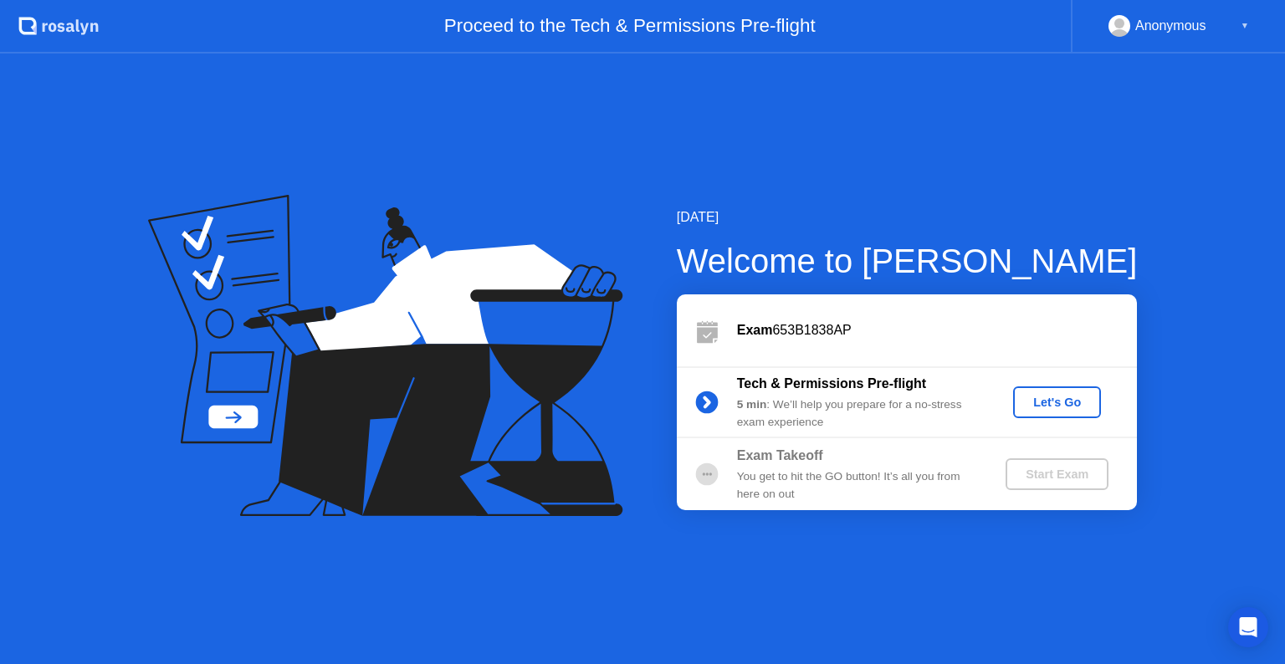
click at [1052, 405] on div "Let's Go" at bounding box center [1057, 402] width 74 height 13
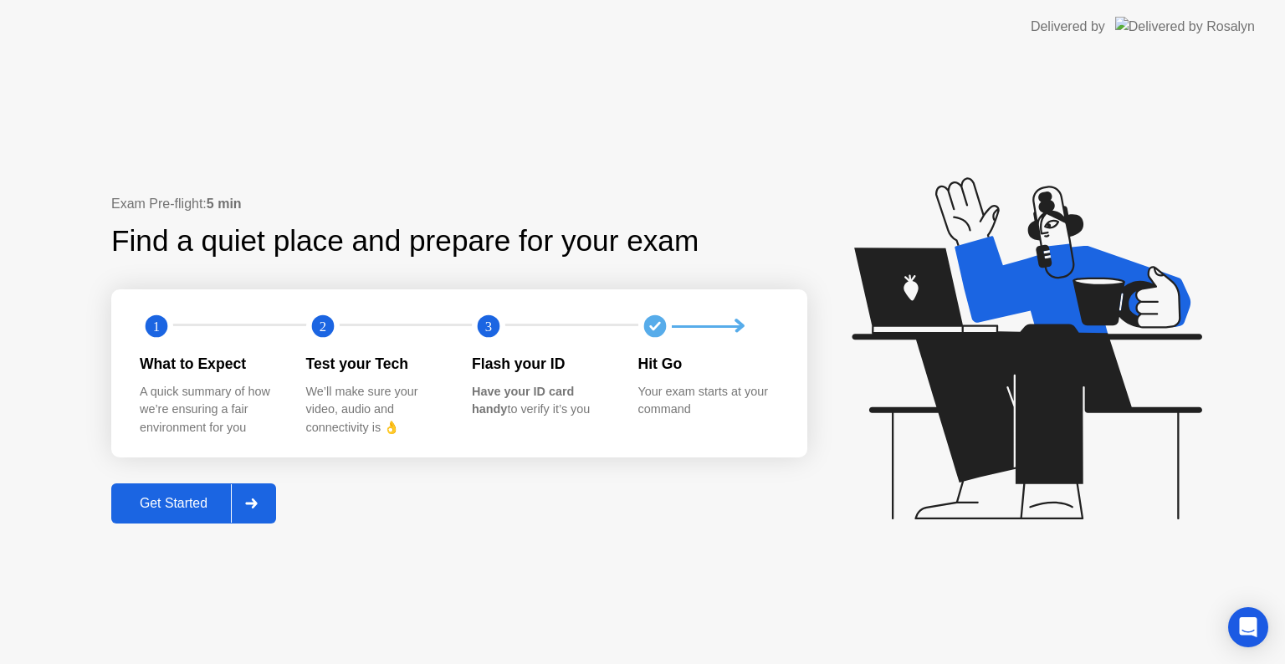
click at [193, 499] on div "Get Started" at bounding box center [173, 503] width 115 height 15
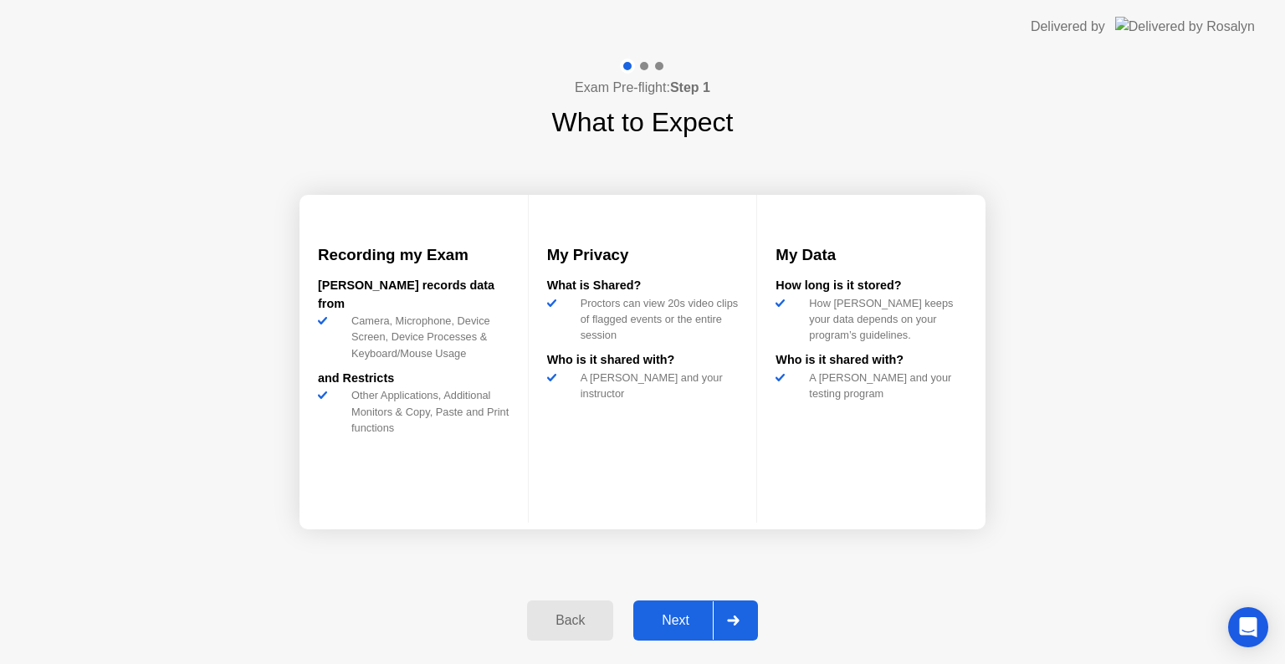
click at [679, 621] on div "Next" at bounding box center [675, 620] width 74 height 15
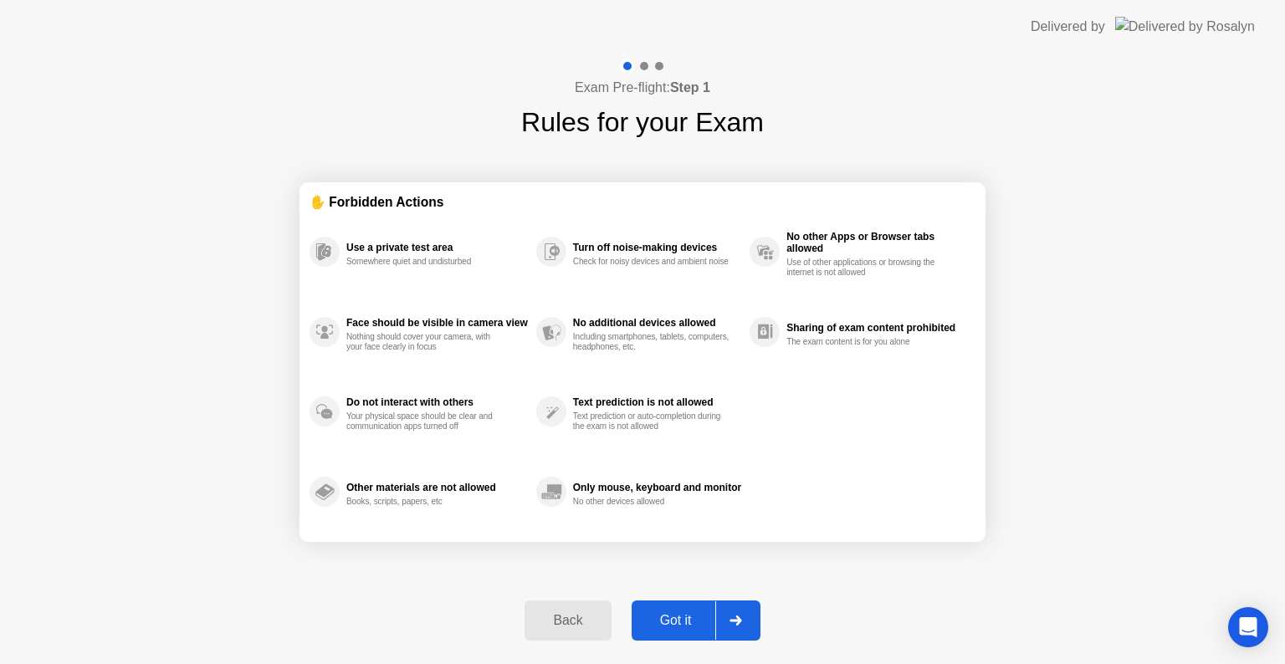
click at [683, 621] on div "Got it" at bounding box center [676, 620] width 79 height 15
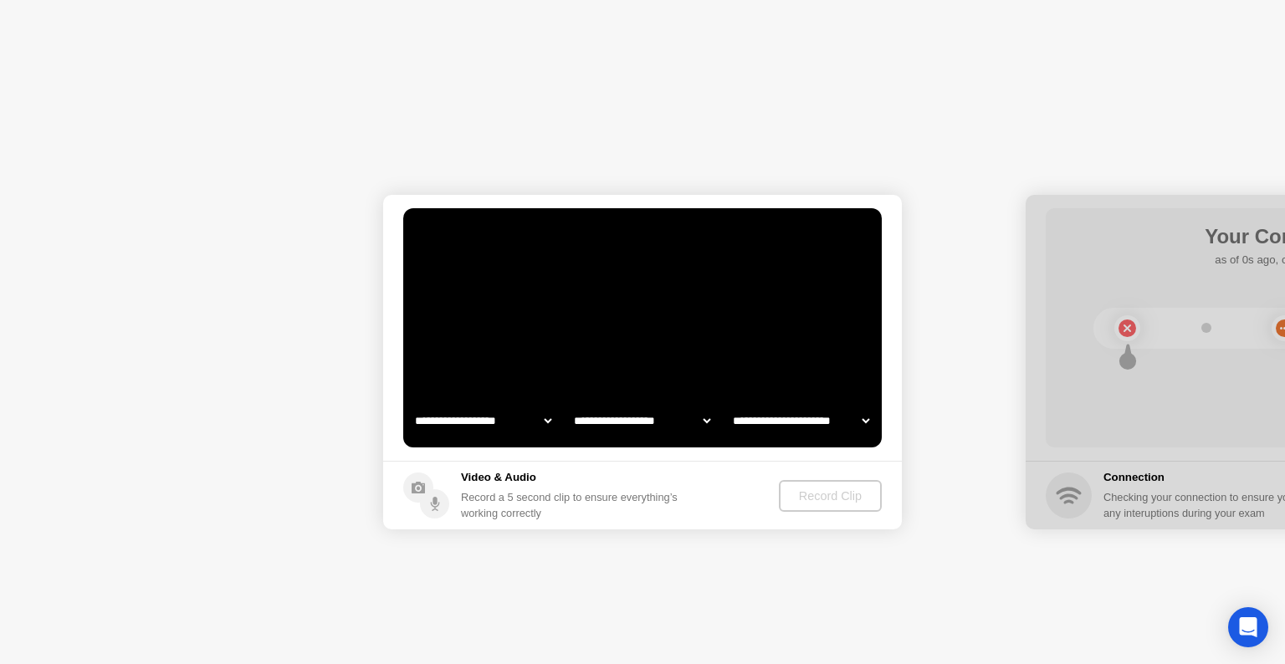
select select "**********"
select select "*******"
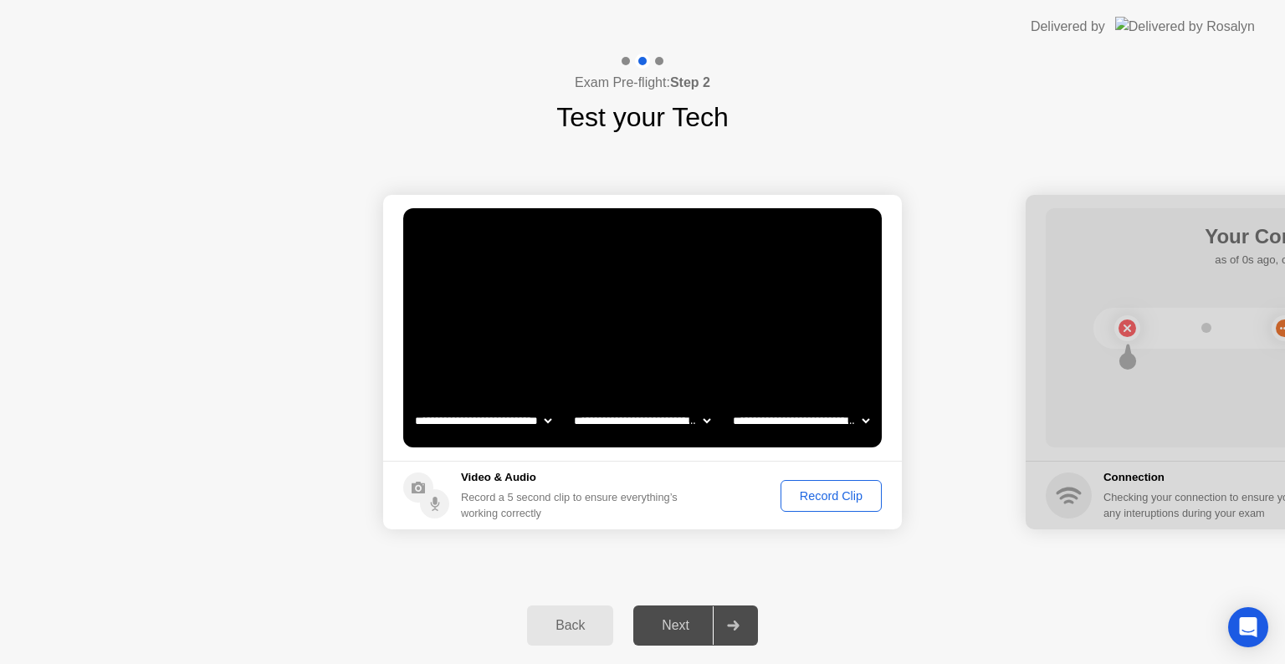
click at [842, 494] on div "Record Clip" at bounding box center [831, 495] width 90 height 13
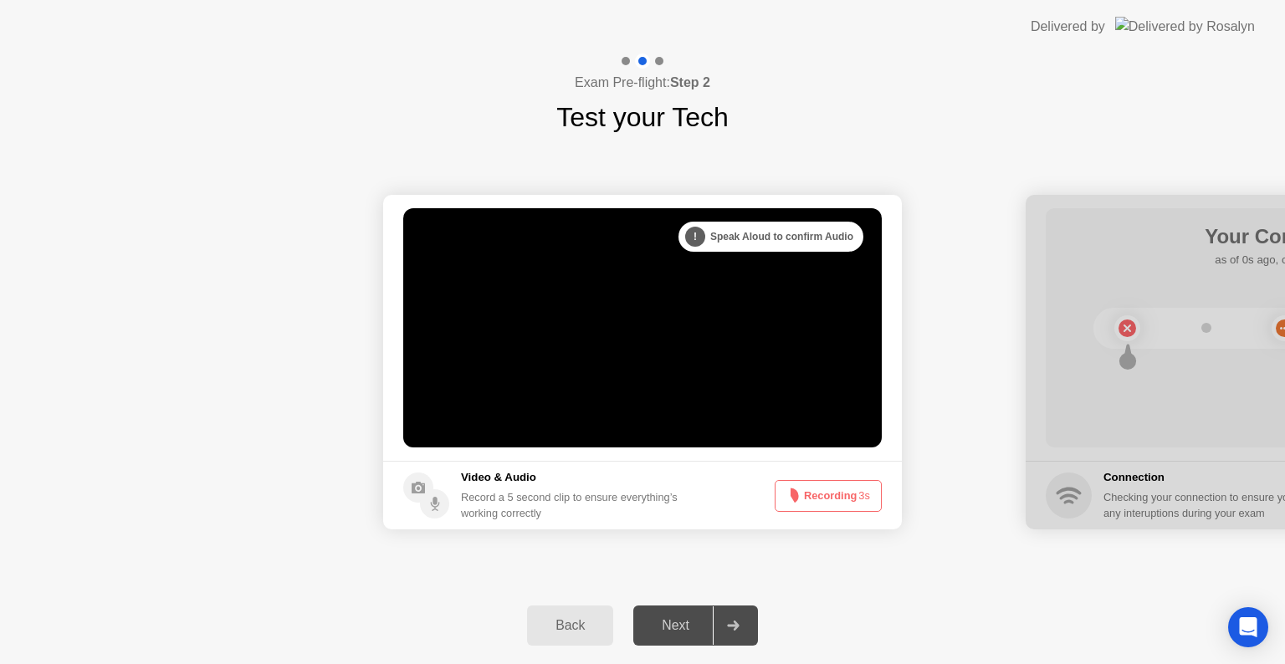
click at [817, 489] on button "Recording 3s" at bounding box center [828, 496] width 107 height 32
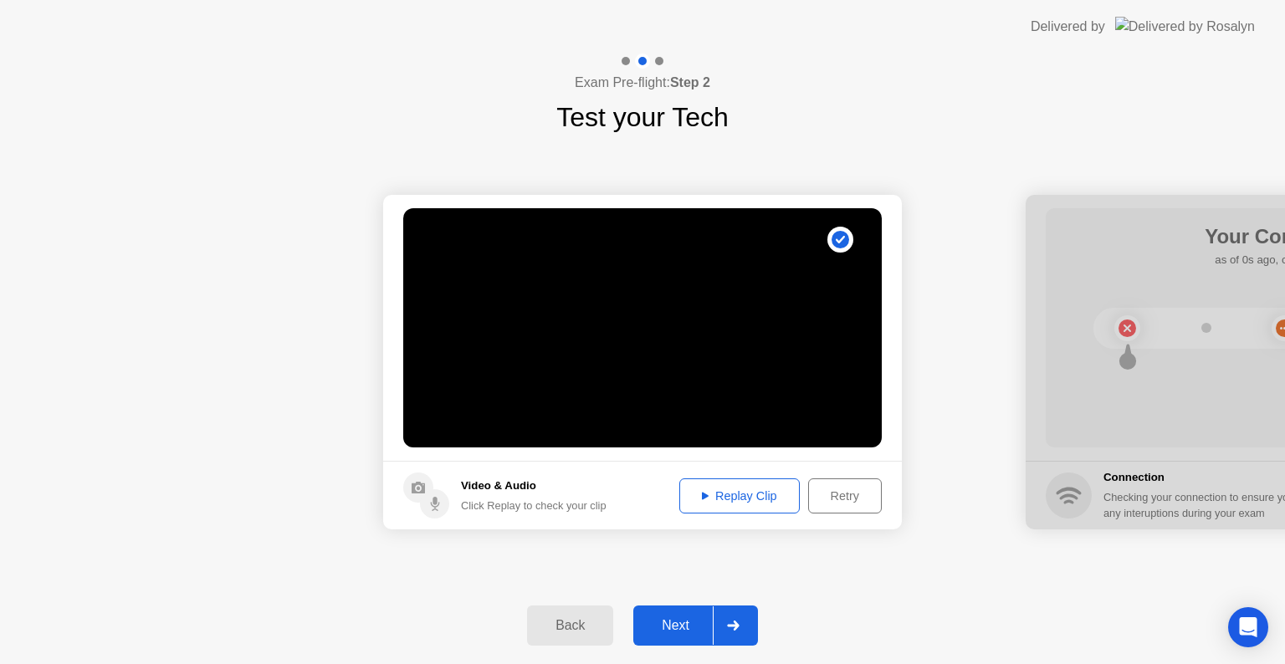
click at [743, 494] on div "Replay Clip" at bounding box center [739, 495] width 109 height 13
click at [860, 494] on div "Retry" at bounding box center [845, 495] width 62 height 13
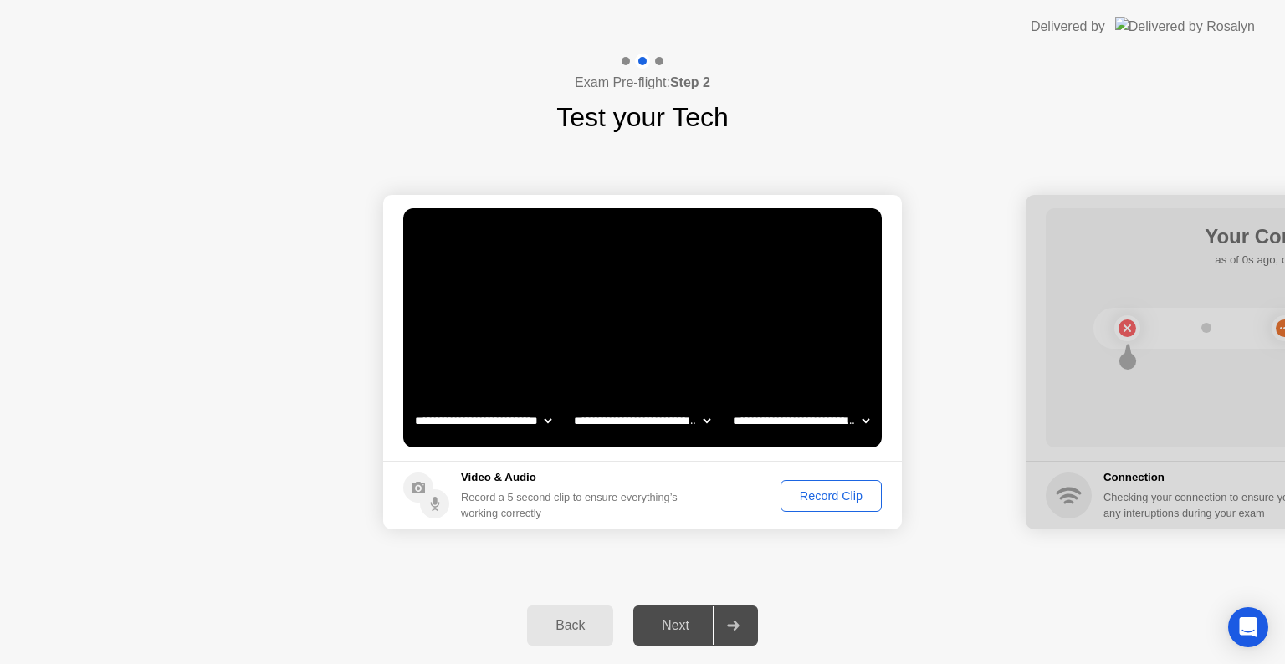
click at [817, 494] on div "Record Clip" at bounding box center [831, 495] width 90 height 13
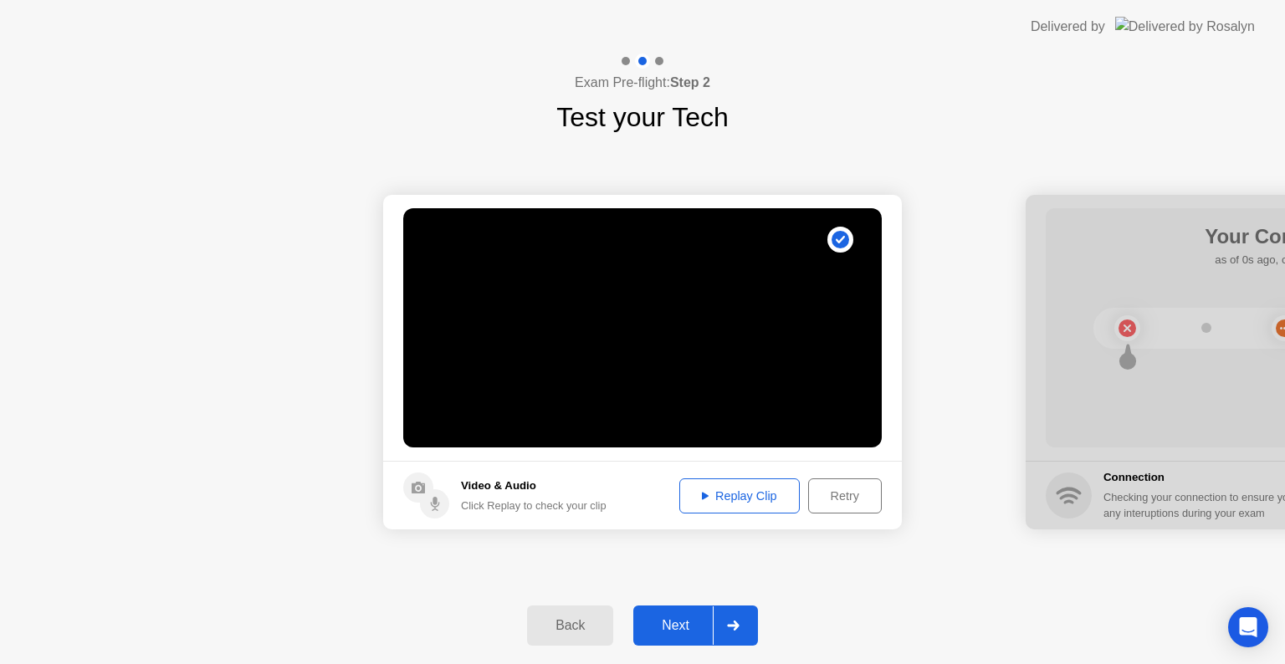
click at [745, 494] on div "Replay Clip" at bounding box center [739, 495] width 109 height 13
click at [679, 625] on div "Next" at bounding box center [675, 625] width 74 height 15
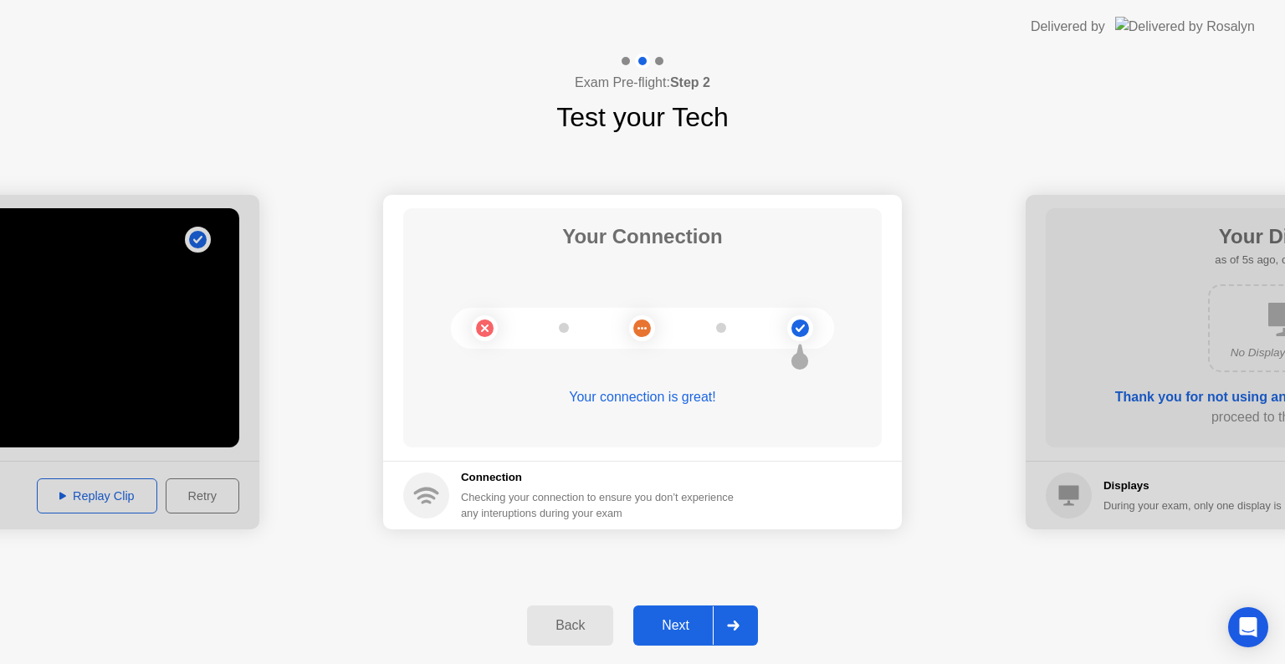
click at [683, 626] on div "Next" at bounding box center [675, 625] width 74 height 15
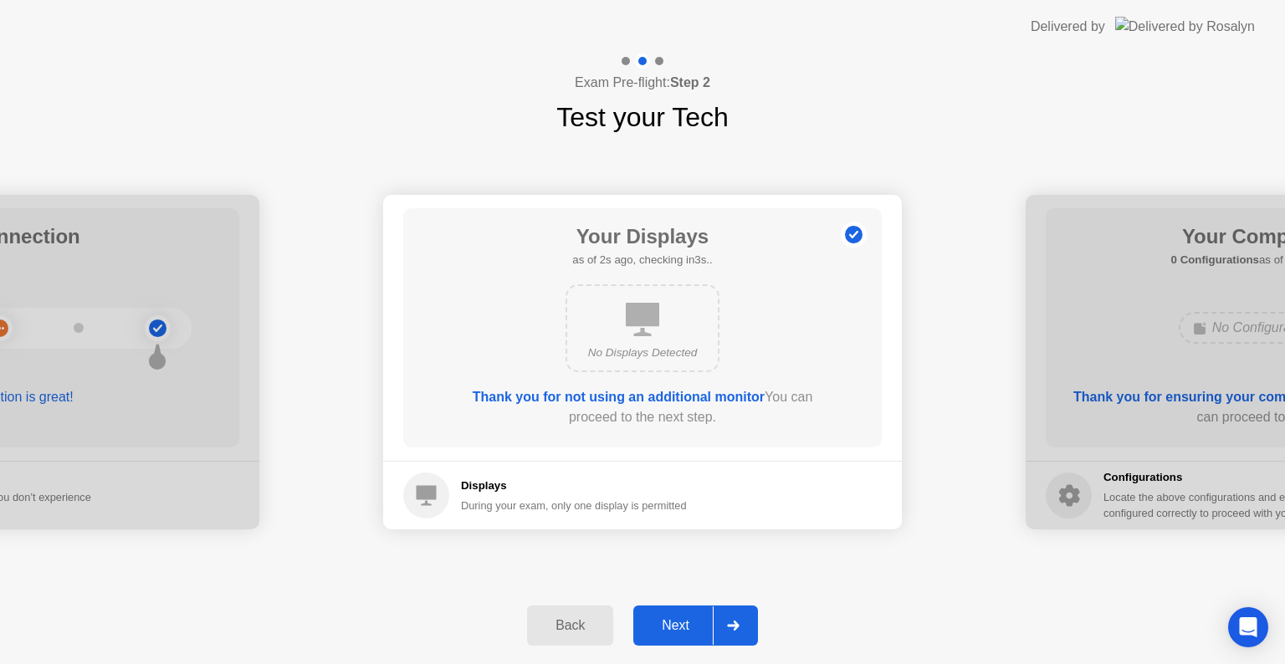
click at [683, 626] on div "Next" at bounding box center [675, 625] width 74 height 15
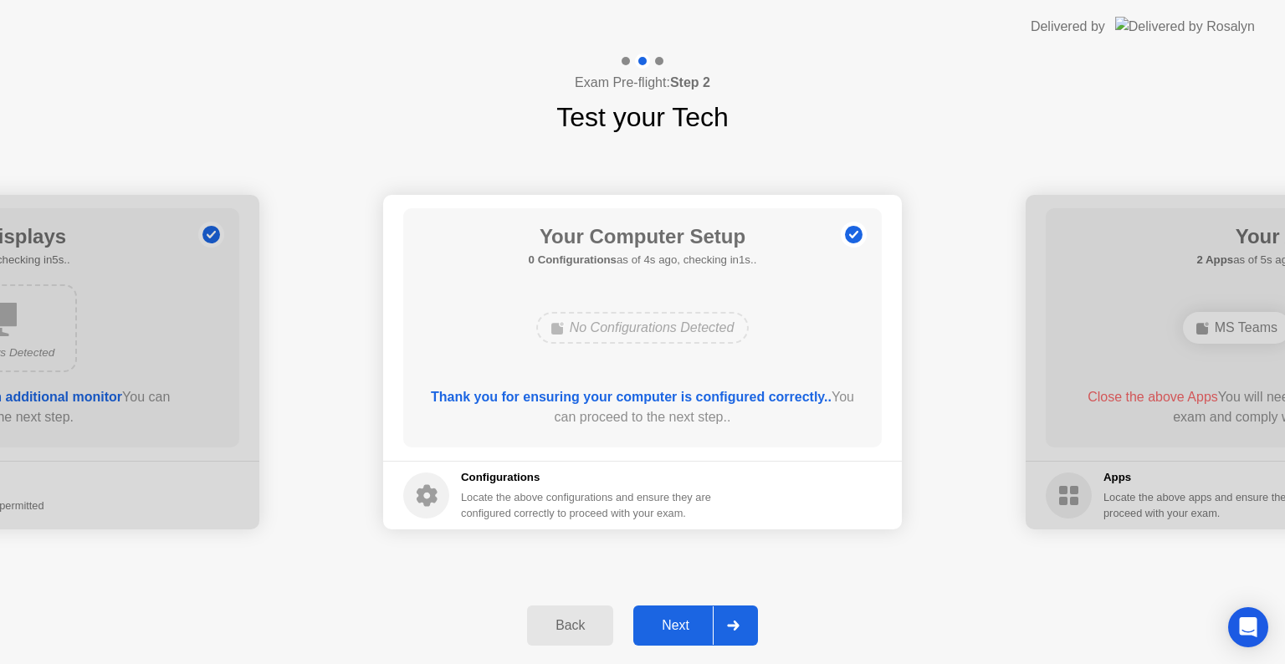
click at [683, 626] on div "Next" at bounding box center [675, 625] width 74 height 15
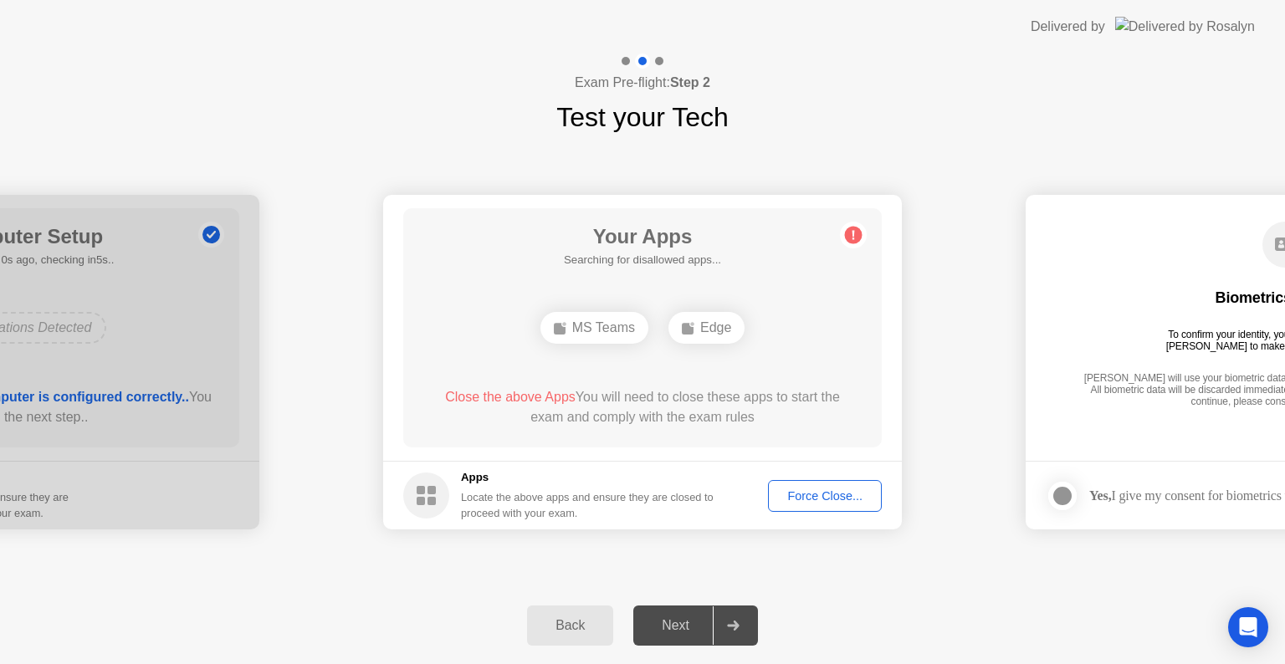
click at [813, 490] on div "Force Close..." at bounding box center [825, 495] width 102 height 13
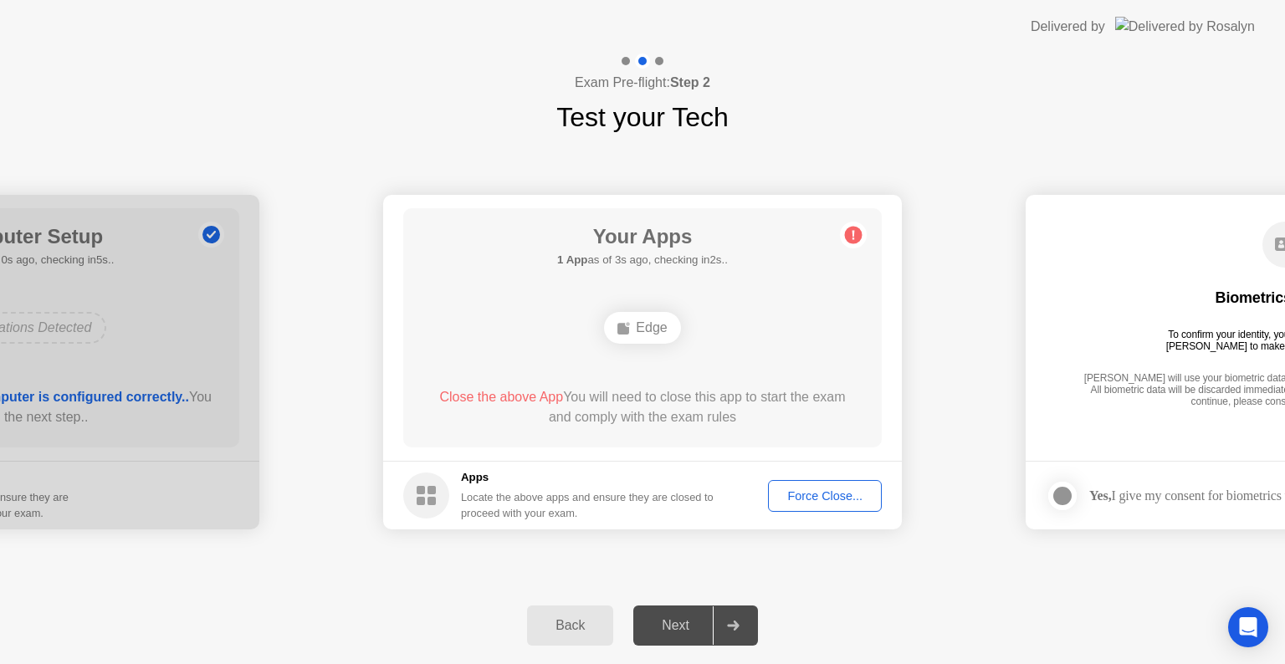
click at [817, 495] on div "Force Close..." at bounding box center [825, 495] width 102 height 13
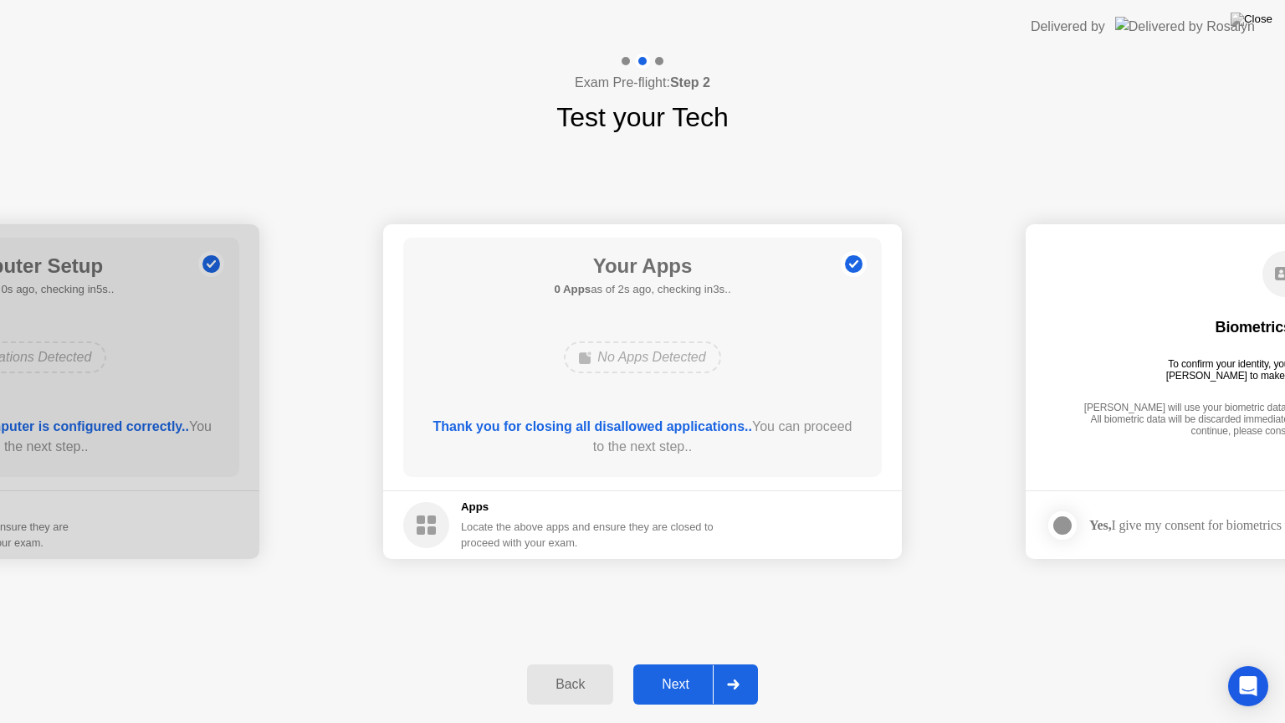
click at [685, 663] on div "Next" at bounding box center [675, 684] width 74 height 15
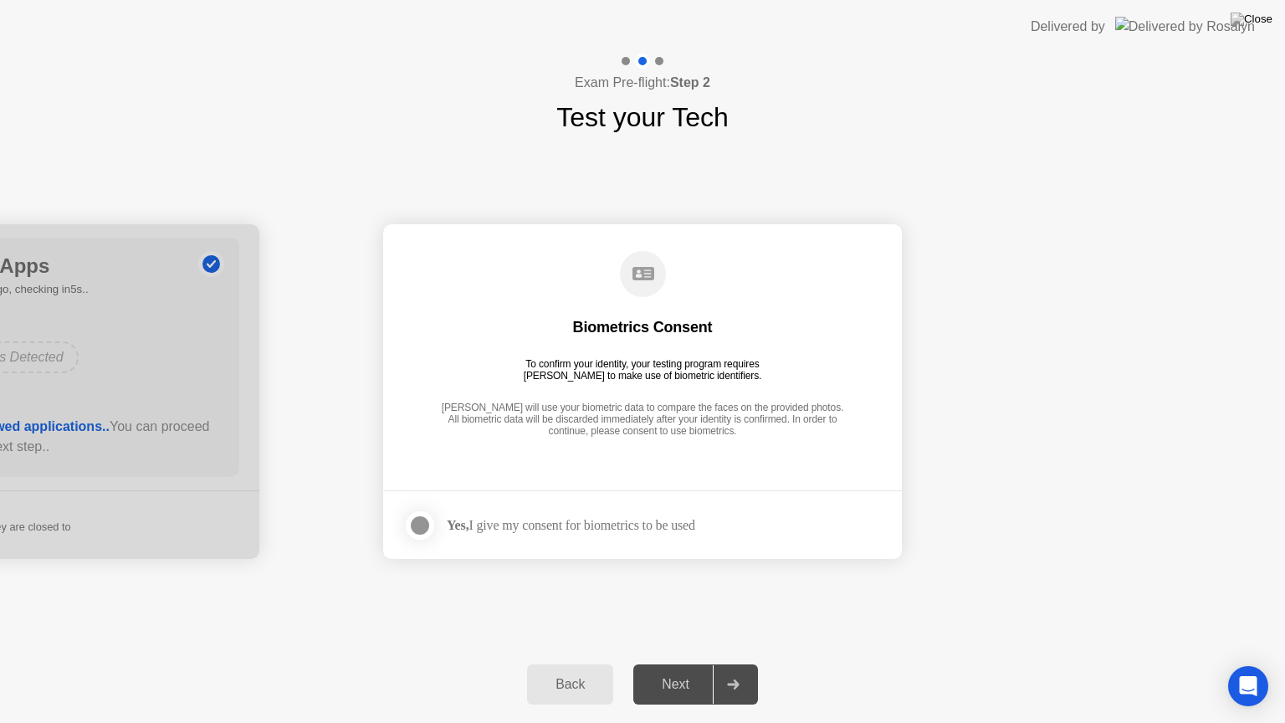
click at [683, 663] on div "Next" at bounding box center [675, 684] width 74 height 15
click at [517, 525] on div "Yes, I give my consent for biometrics to be used" at bounding box center [571, 525] width 248 height 16
click at [426, 521] on div at bounding box center [420, 525] width 20 height 20
click at [678, 663] on div "Next" at bounding box center [675, 684] width 74 height 15
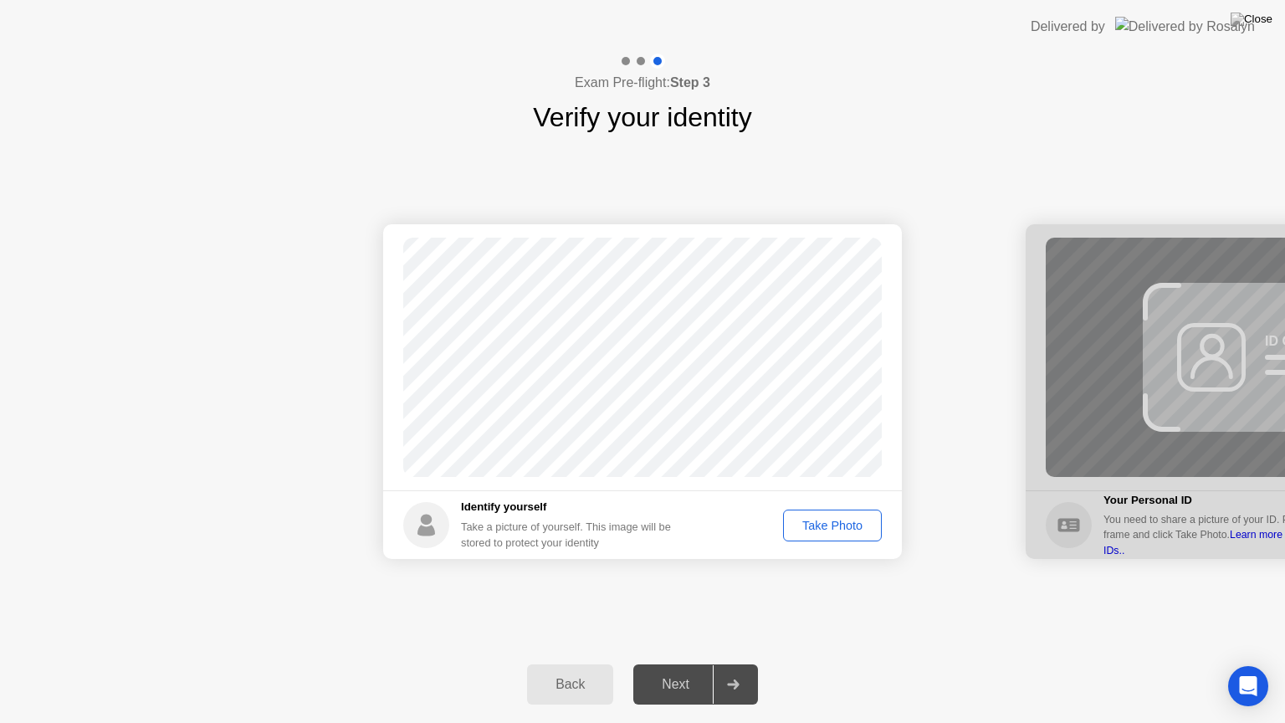
click at [837, 521] on div "Take Photo" at bounding box center [832, 525] width 87 height 13
click at [678, 663] on div "Next" at bounding box center [675, 684] width 74 height 15
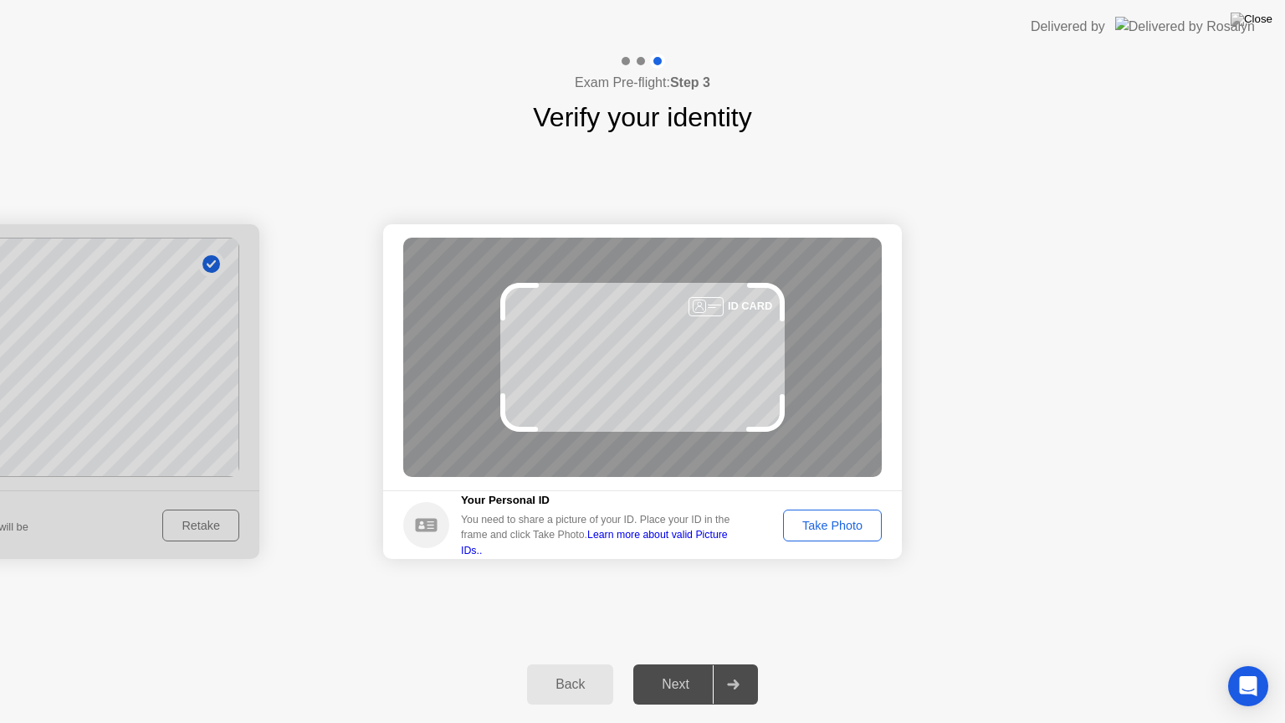
click at [831, 525] on div "Take Photo" at bounding box center [832, 525] width 87 height 13
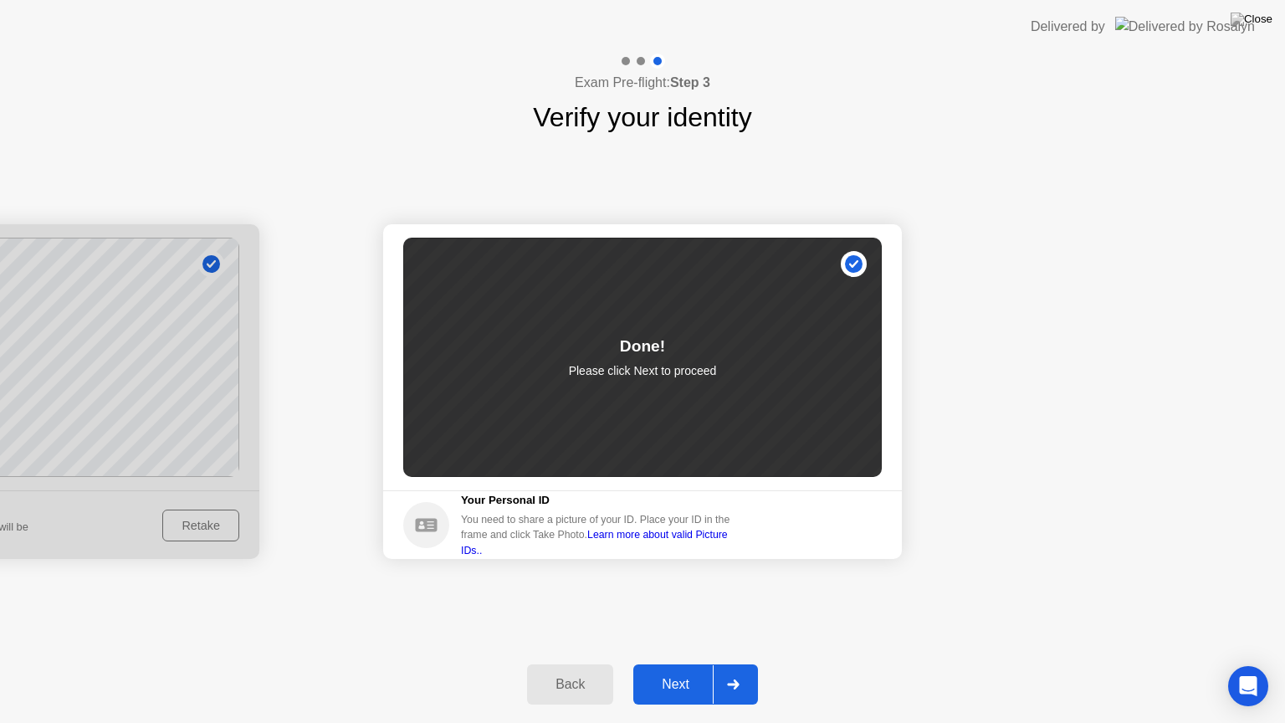
click at [688, 663] on div "Next" at bounding box center [675, 684] width 74 height 15
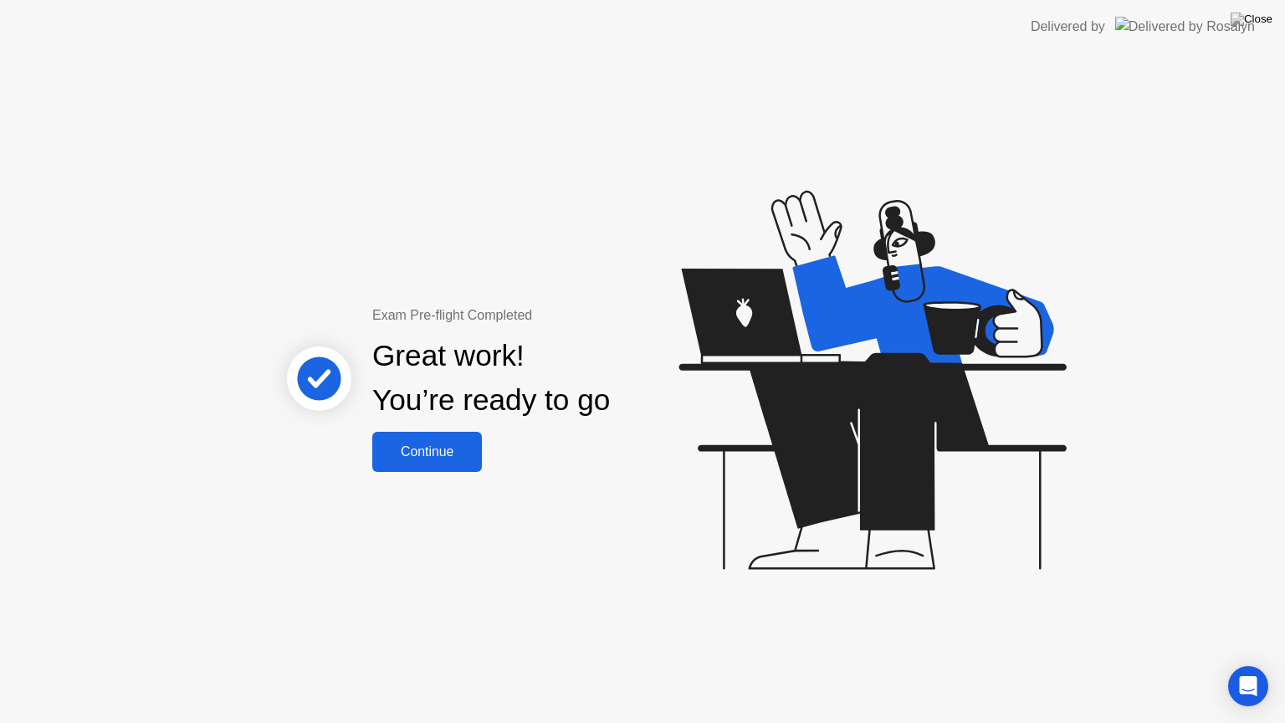
click at [435, 448] on div "Continue" at bounding box center [427, 451] width 100 height 15
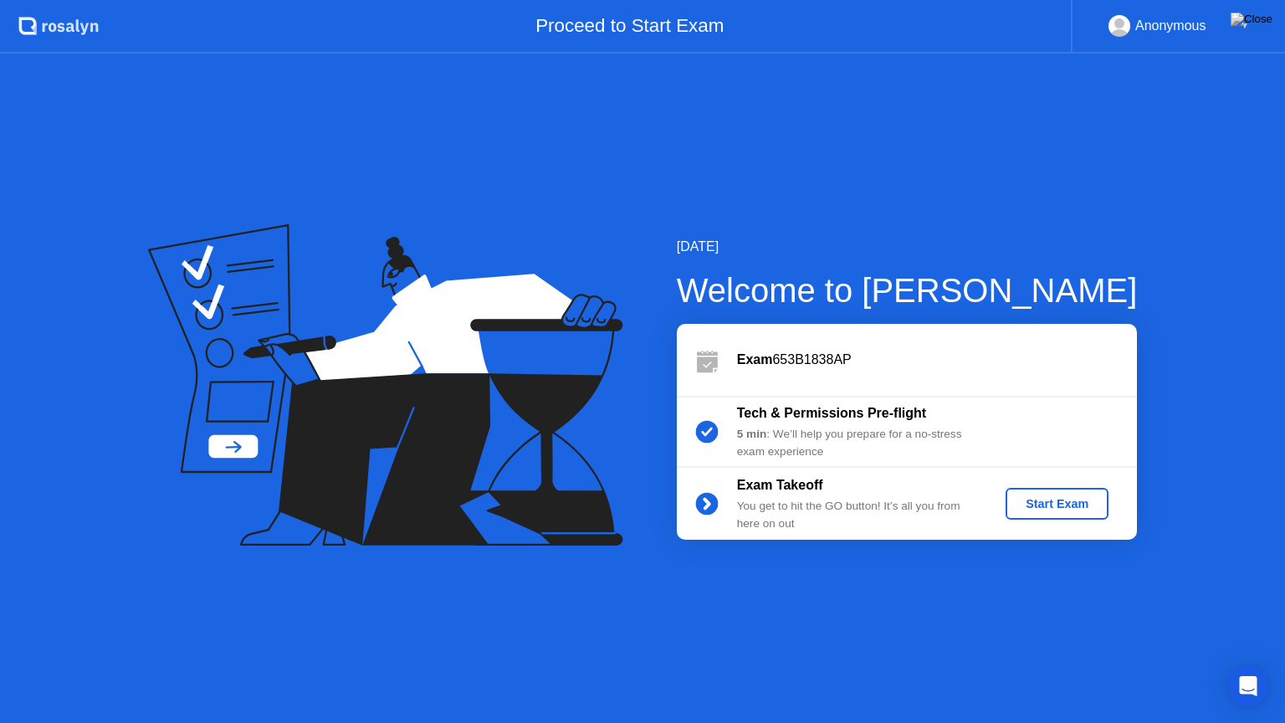
click at [1067, 509] on div "Start Exam" at bounding box center [1057, 503] width 90 height 13
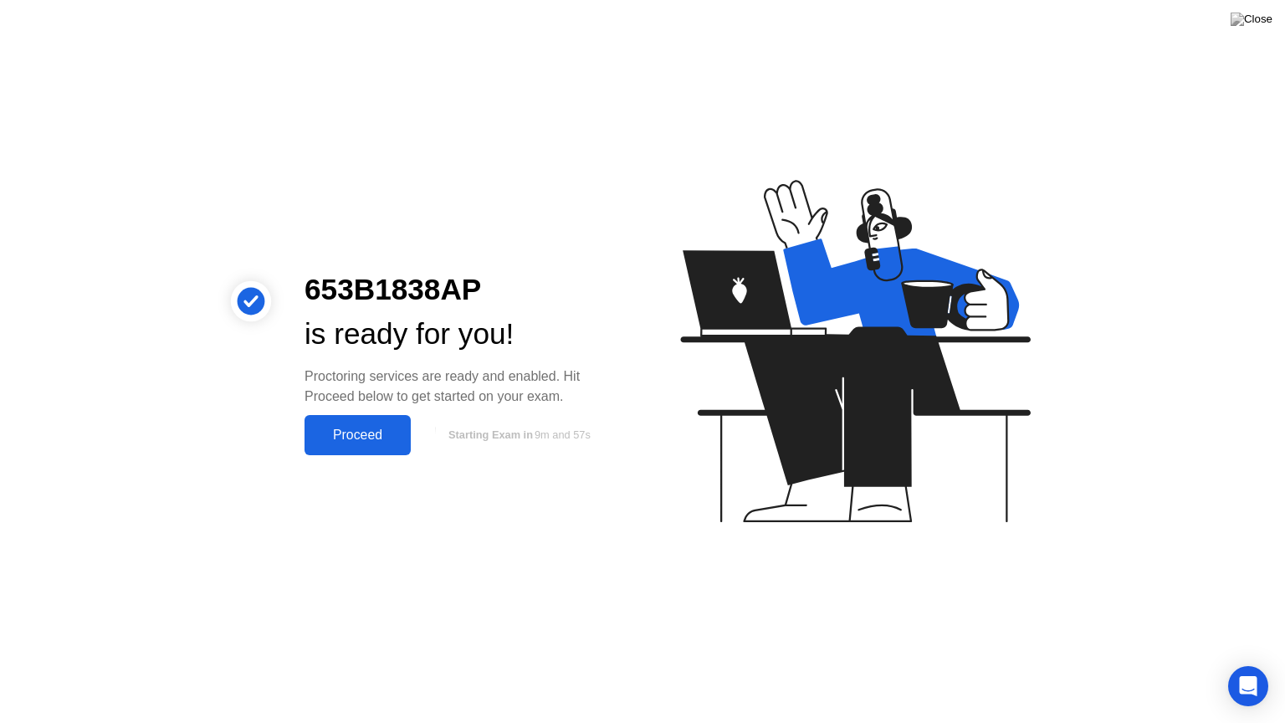
click at [361, 432] on div "Proceed" at bounding box center [358, 435] width 96 height 15
